Goal: Task Accomplishment & Management: Manage account settings

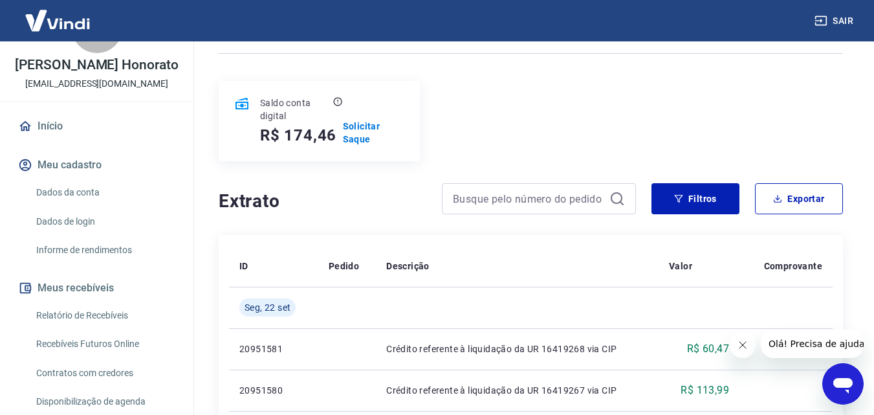
scroll to position [65, 0]
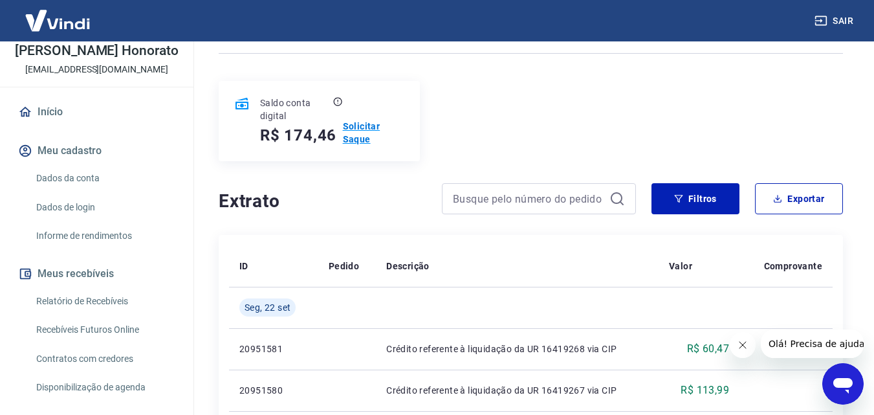
click at [373, 128] on p "Solicitar Saque" at bounding box center [373, 133] width 61 height 26
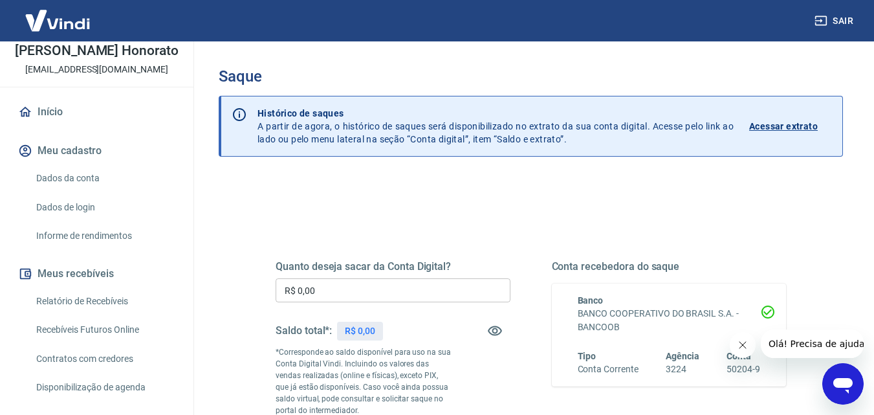
click at [391, 294] on input "R$ 0,00" at bounding box center [393, 290] width 235 height 24
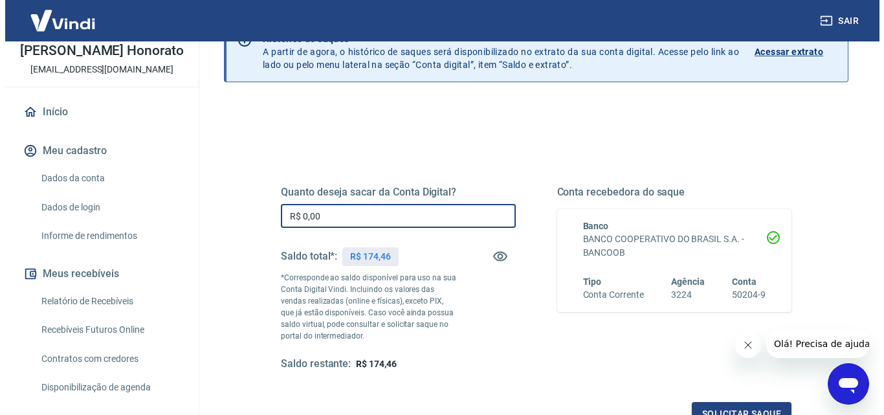
scroll to position [129, 0]
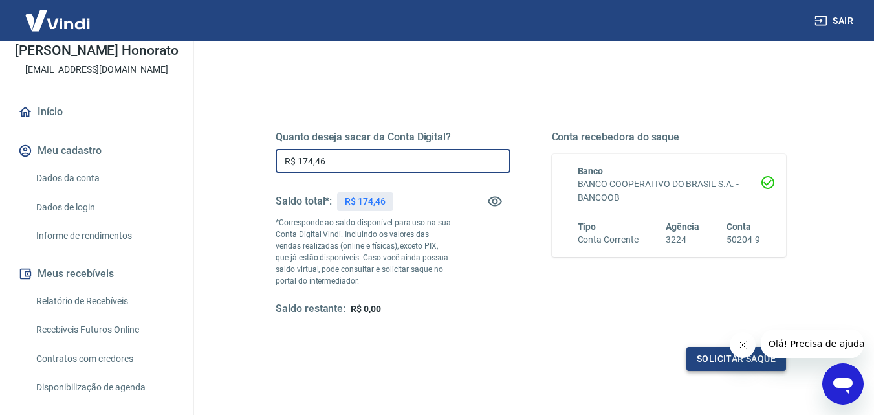
type input "R$ 174,46"
click at [708, 358] on button "Solicitar saque" at bounding box center [736, 359] width 100 height 24
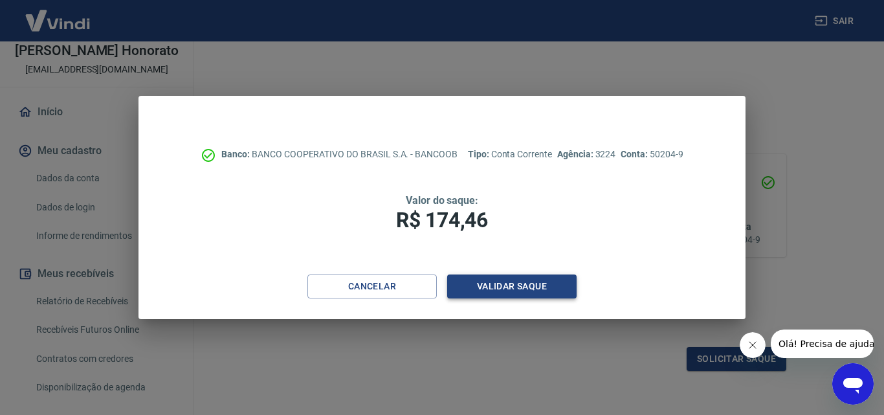
click at [538, 290] on button "Validar saque" at bounding box center [511, 286] width 129 height 24
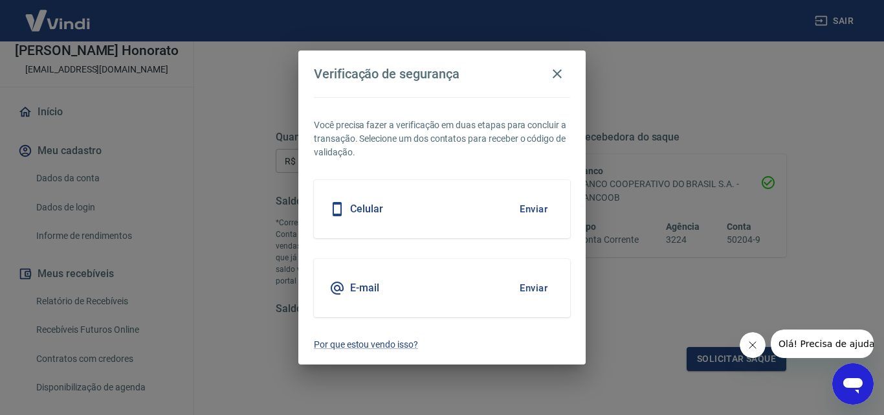
click at [528, 291] on button "Enviar" at bounding box center [533, 287] width 42 height 27
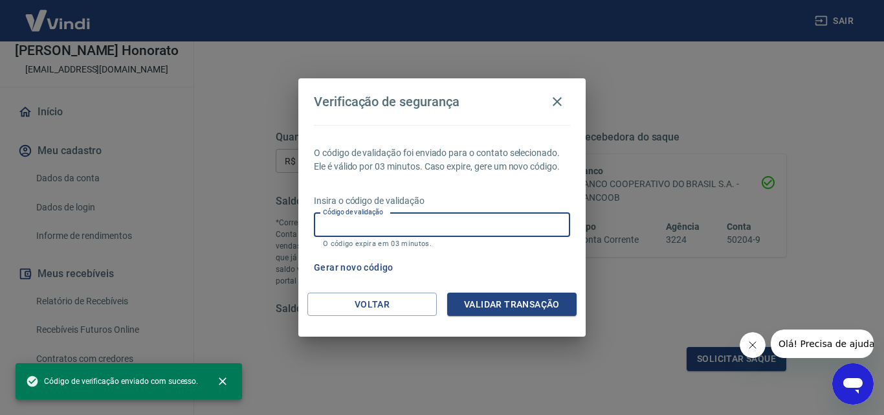
click at [500, 230] on input "Código de validação" at bounding box center [442, 225] width 256 height 24
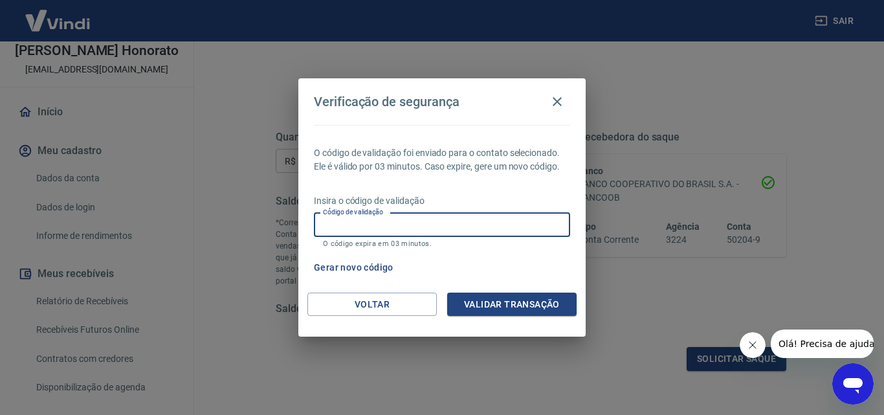
paste input "250330"
type input "250330"
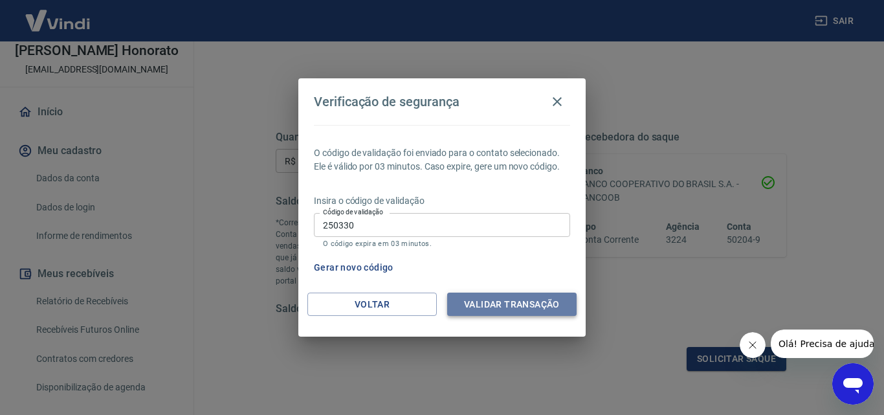
click at [510, 298] on button "Validar transação" at bounding box center [511, 304] width 129 height 24
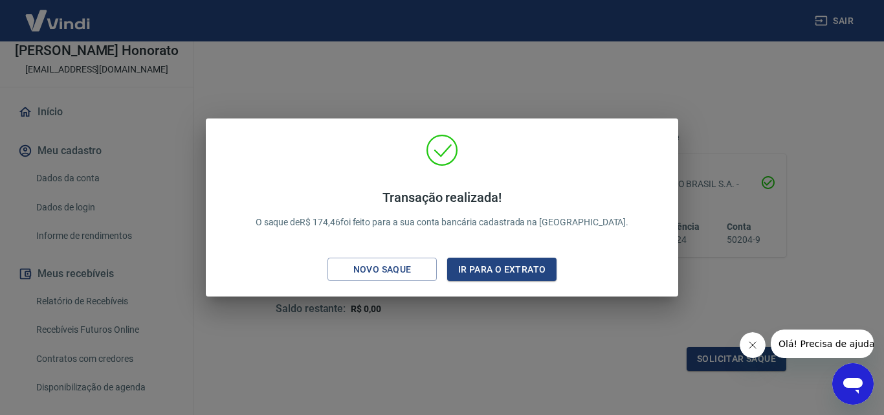
click at [506, 388] on div "Transação realizada! O saque de R$ 174,46 foi feito para a sua conta bancária c…" at bounding box center [442, 207] width 884 height 415
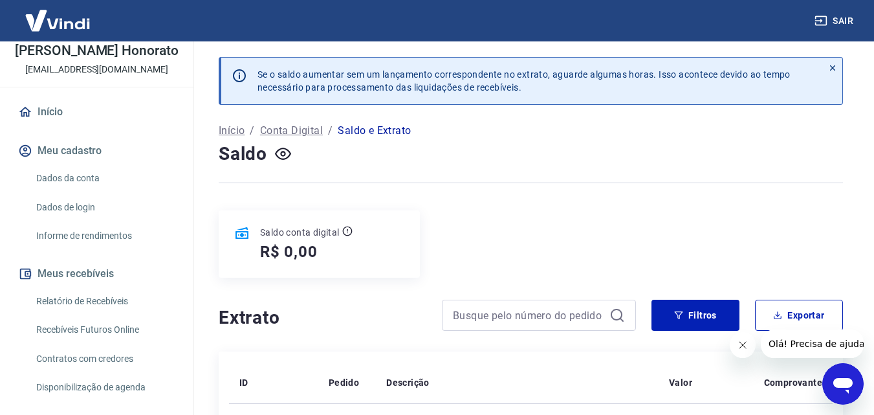
click at [102, 307] on link "Relatório de Recebíveis" at bounding box center [104, 301] width 147 height 27
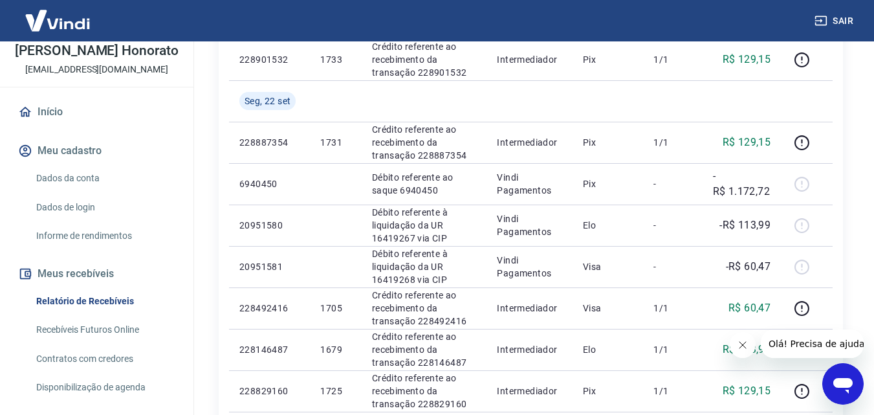
scroll to position [364, 0]
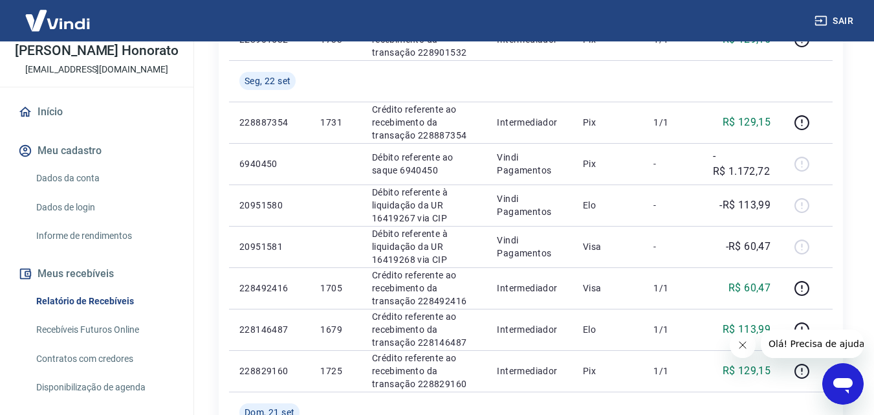
click at [743, 347] on icon "Fechar mensagem da empresa" at bounding box center [742, 345] width 10 height 10
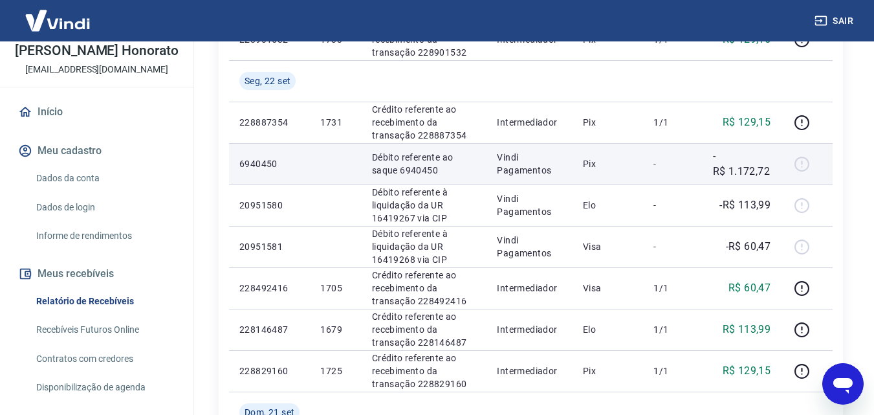
click at [715, 179] on td "-R$ 1.172,72" at bounding box center [741, 163] width 79 height 41
click at [806, 166] on div at bounding box center [806, 163] width 31 height 21
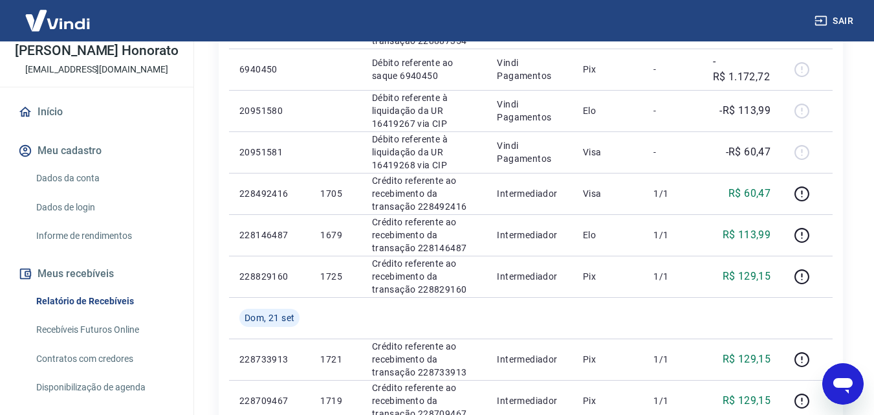
scroll to position [428, 0]
